Goal: Navigation & Orientation: Find specific page/section

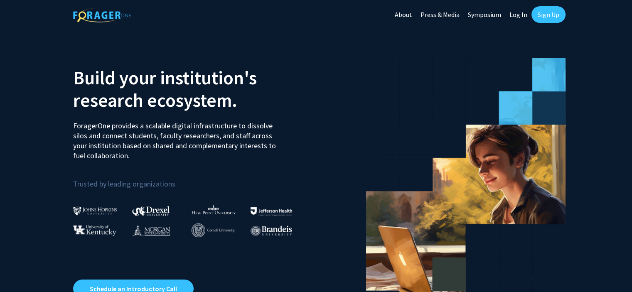
click at [521, 17] on link "Log In" at bounding box center [518, 14] width 26 height 29
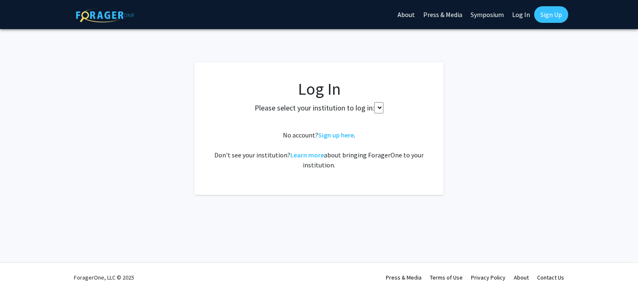
select select
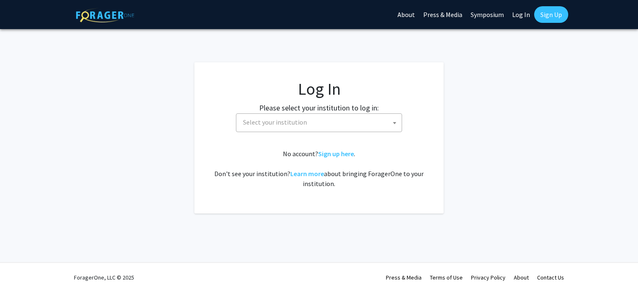
click at [355, 121] on span "Select your institution" at bounding box center [321, 122] width 162 height 17
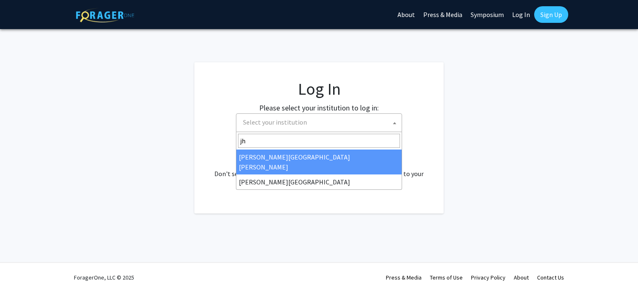
type input "j"
select select "1"
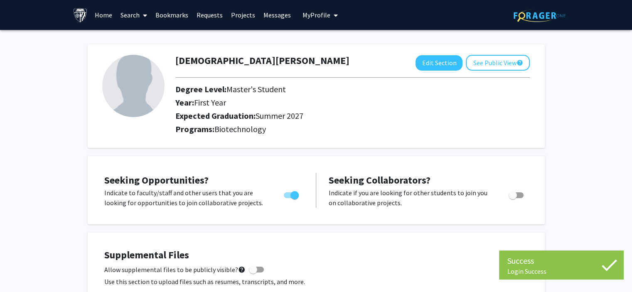
click at [264, 21] on link "Messages" at bounding box center [277, 14] width 36 height 29
